Goal: Download file/media

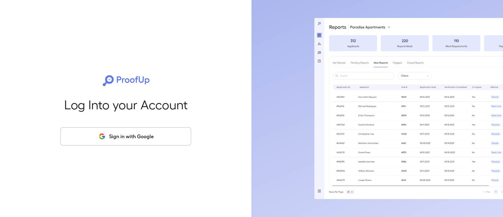
click at [152, 130] on button "Sign in with Google" at bounding box center [125, 136] width 131 height 18
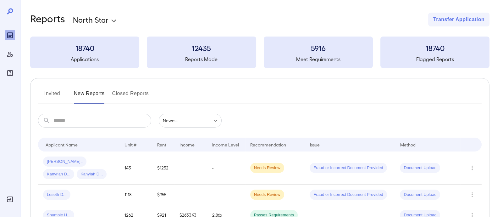
click at [392, 19] on div "**********" at bounding box center [260, 20] width 460 height 14
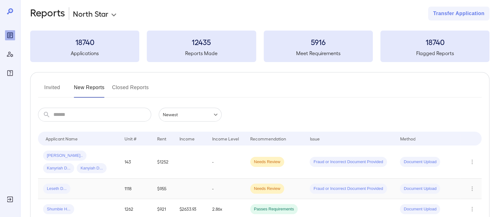
click at [170, 189] on td "$955" at bounding box center [163, 188] width 22 height 20
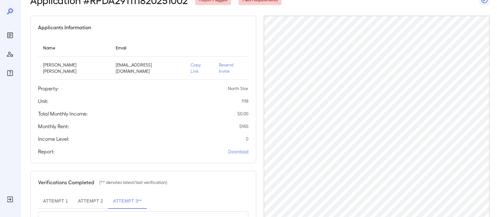
scroll to position [46, 0]
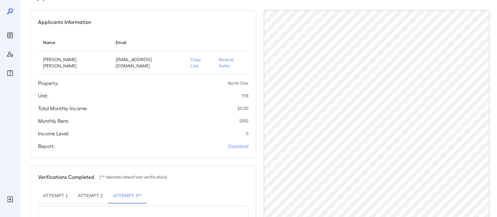
click at [245, 142] on div "Report: Download" at bounding box center [143, 146] width 210 height 8
click at [242, 143] on link "Download" at bounding box center [238, 146] width 20 height 6
